Goal: Information Seeking & Learning: Understand process/instructions

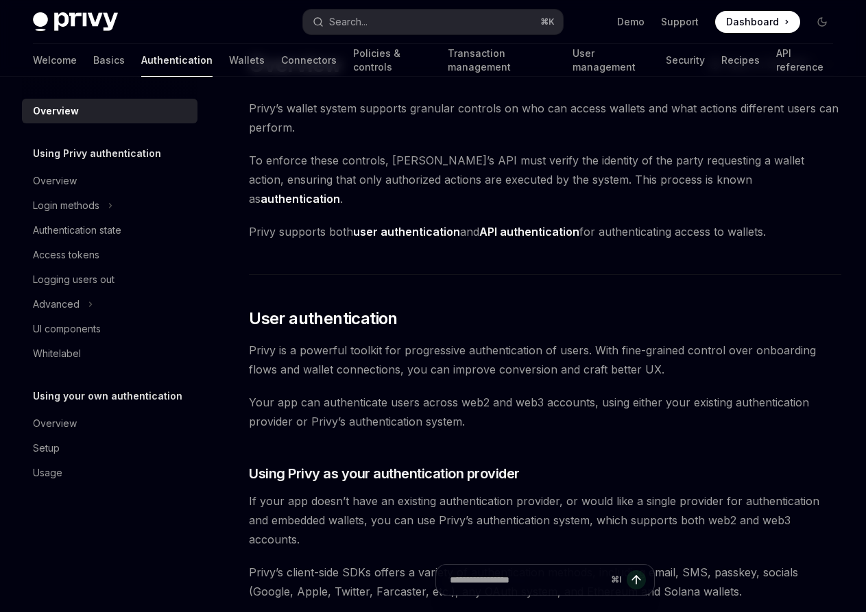
scroll to position [58, 0]
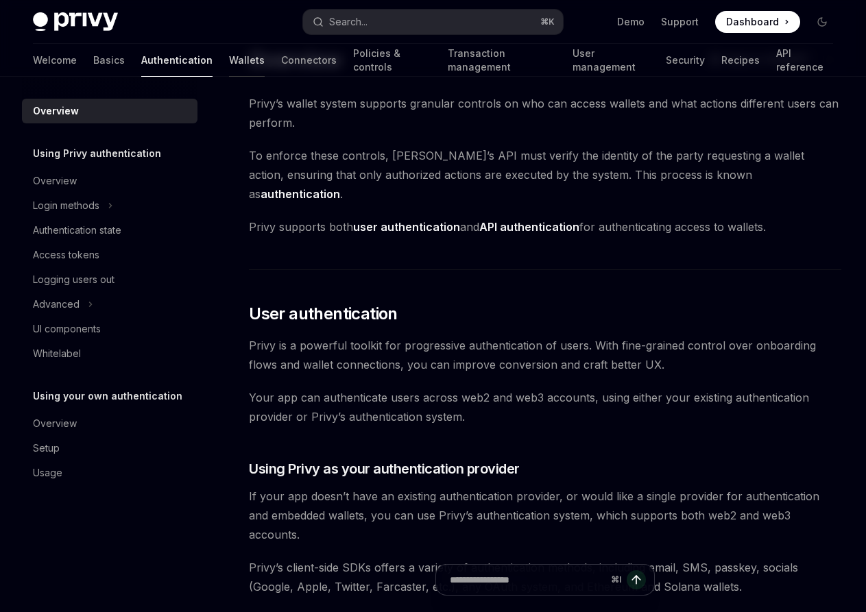
click at [229, 56] on link "Wallets" at bounding box center [247, 60] width 36 height 33
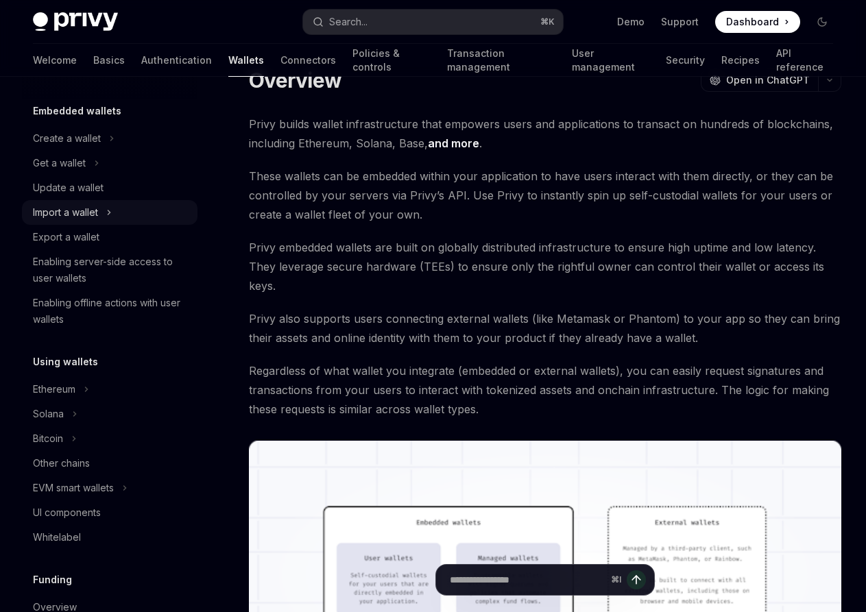
scroll to position [84, 0]
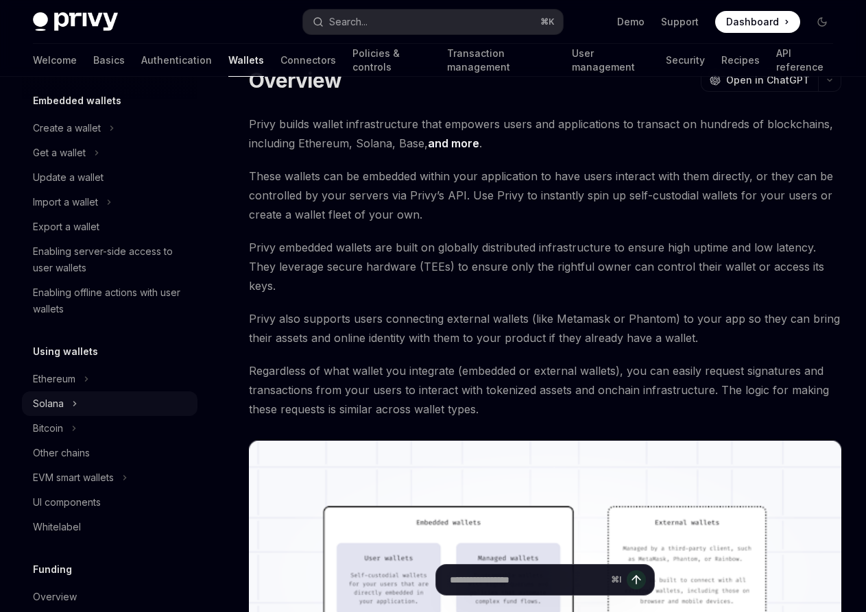
click at [86, 398] on button "Solana" at bounding box center [110, 404] width 176 height 25
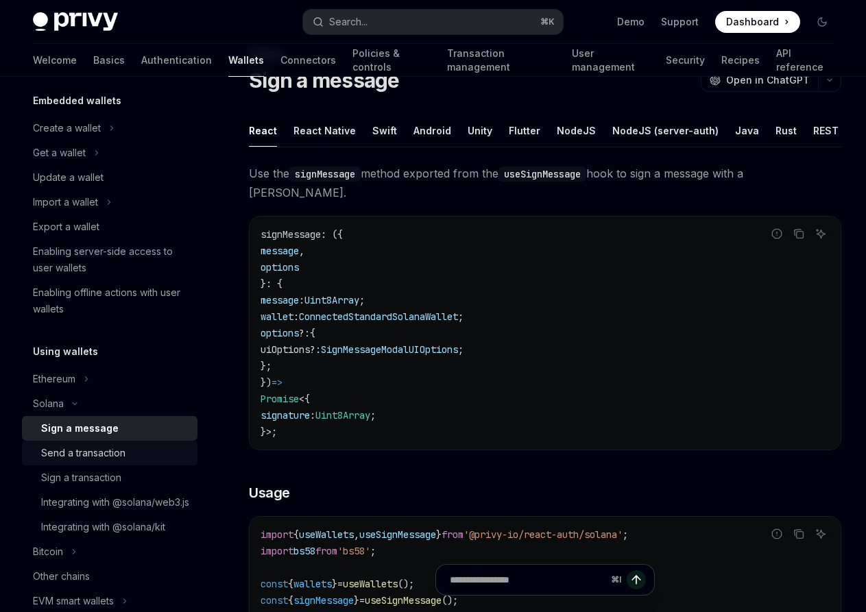
click at [111, 452] on div "Send a transaction" at bounding box center [83, 453] width 84 height 16
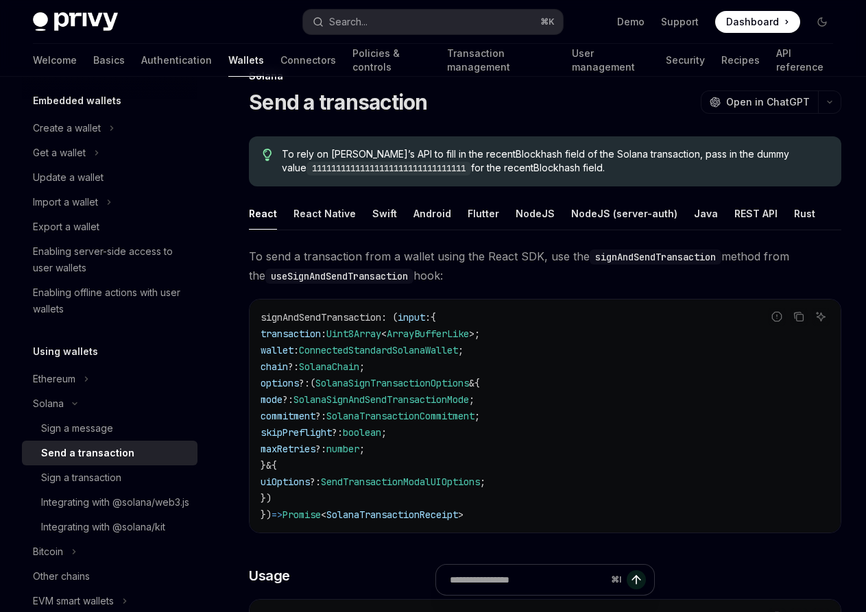
scroll to position [35, 0]
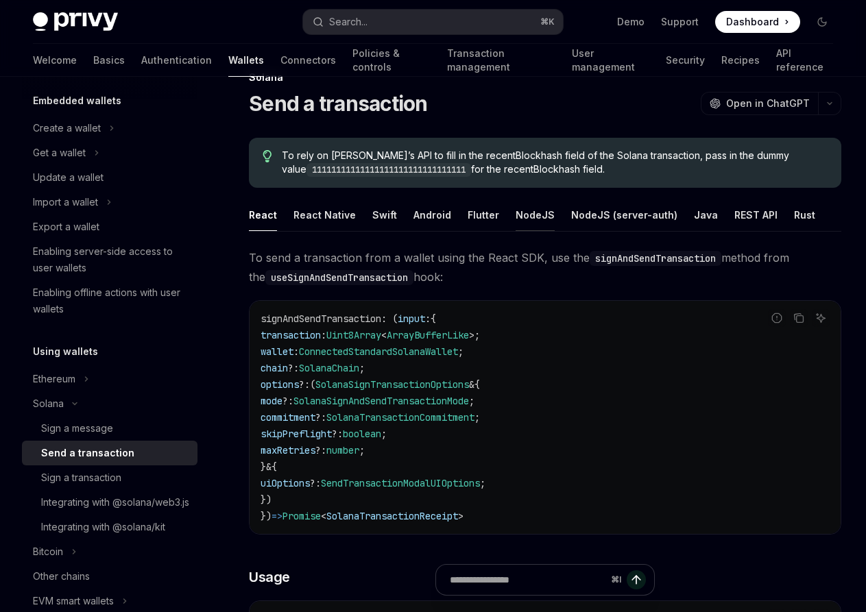
click at [524, 219] on div "NodeJS" at bounding box center [535, 215] width 39 height 32
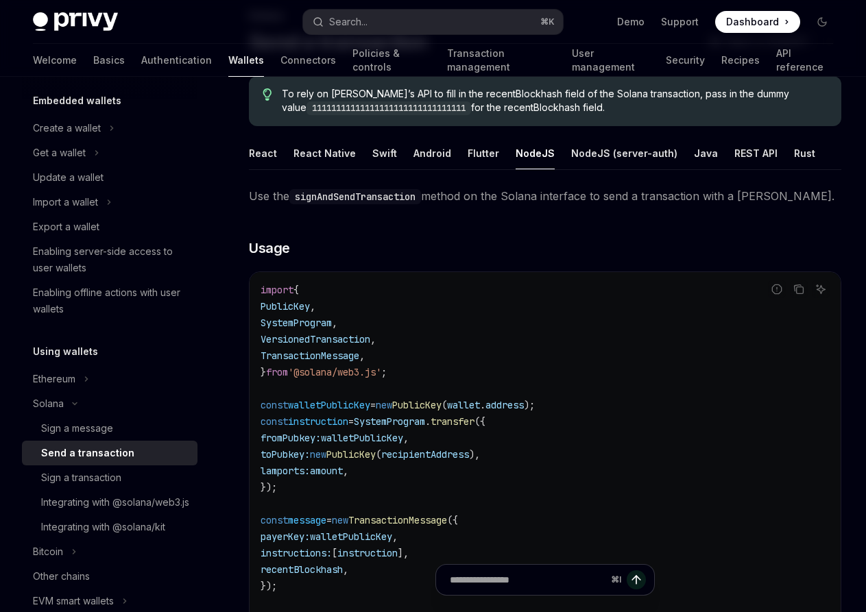
scroll to position [89, 0]
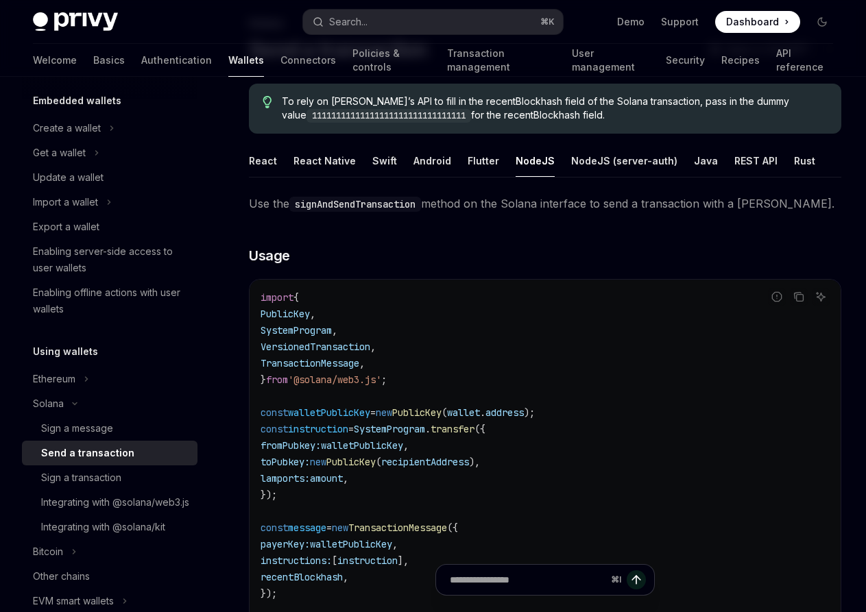
click at [532, 167] on div "NodeJS" at bounding box center [535, 161] width 39 height 32
click at [530, 163] on div "NodeJS" at bounding box center [535, 161] width 39 height 32
type textarea "*"
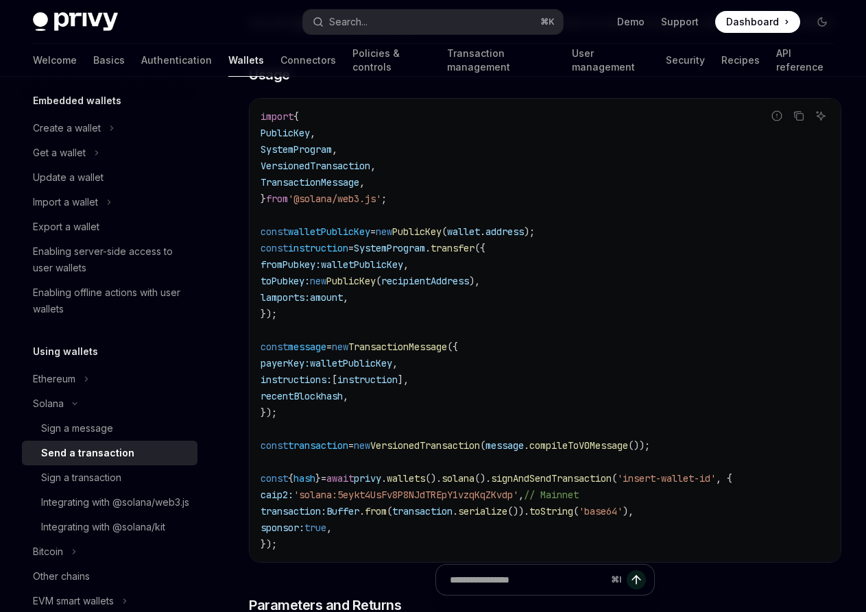
scroll to position [280, 0]
